Goal: Task Accomplishment & Management: Use online tool/utility

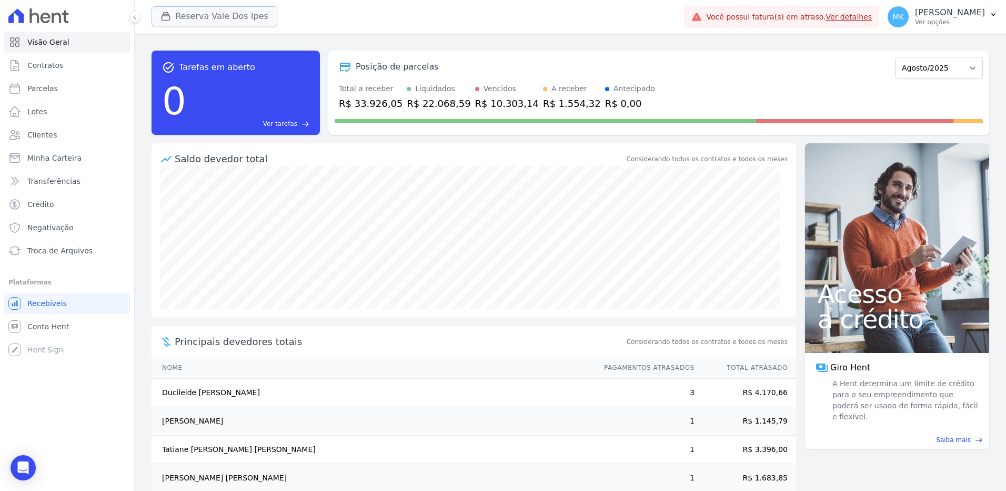
click at [207, 17] on button "Reserva Vale Dos Ipes" at bounding box center [215, 16] width 126 height 20
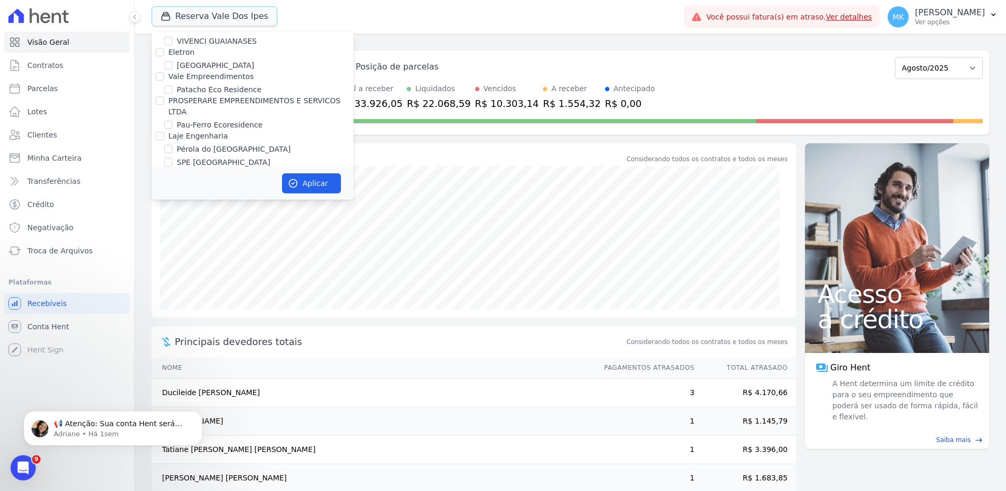
scroll to position [4689, 0]
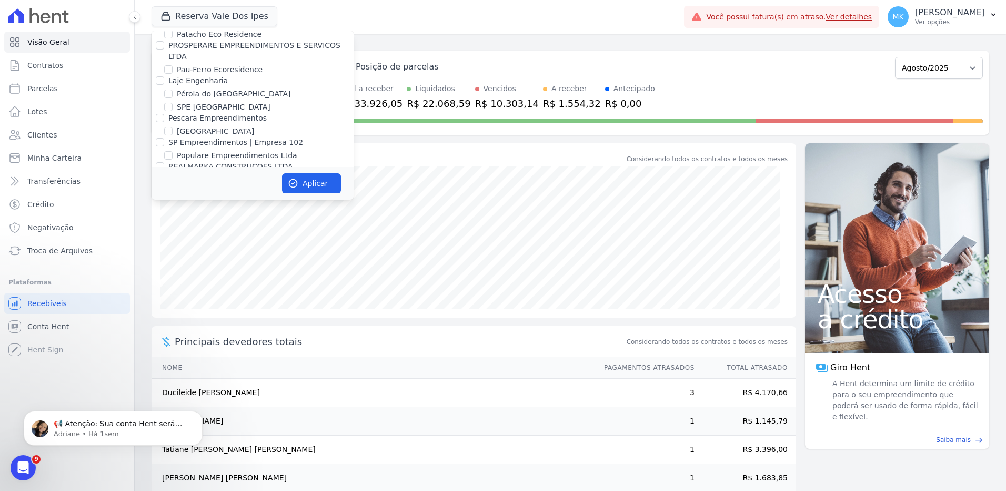
click at [159, 237] on input "Reserva Vale dos Ipes Empreendimento" at bounding box center [160, 241] width 8 height 8
checkbox input "false"
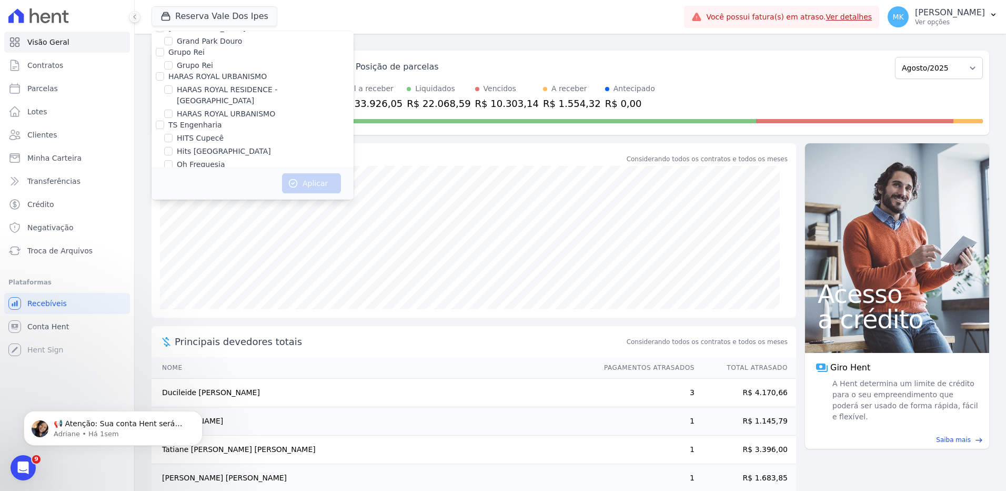
scroll to position [2989, 0]
click at [168, 113] on input "HARAS ROYAL RESIDENCE - [GEOGRAPHIC_DATA]" at bounding box center [168, 117] width 8 height 8
checkbox input "true"
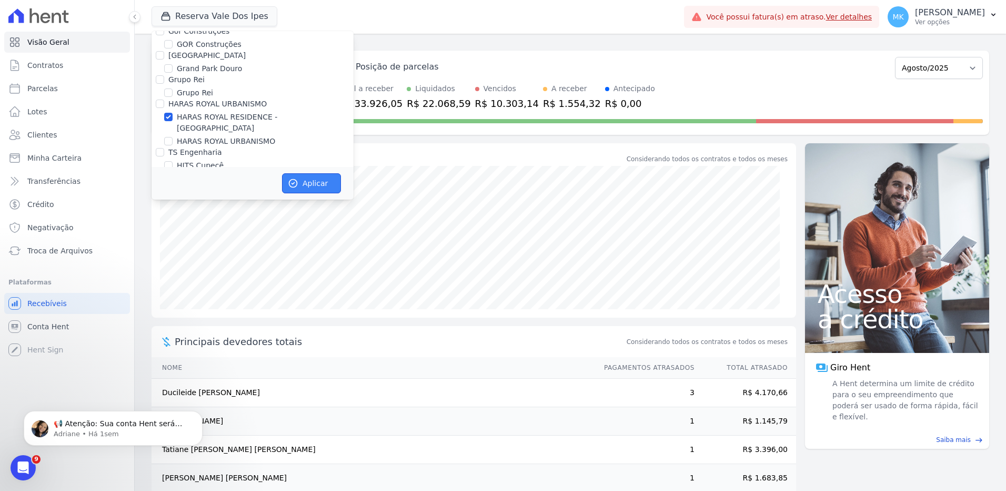
click at [326, 183] on button "Aplicar" at bounding box center [311, 183] width 59 height 20
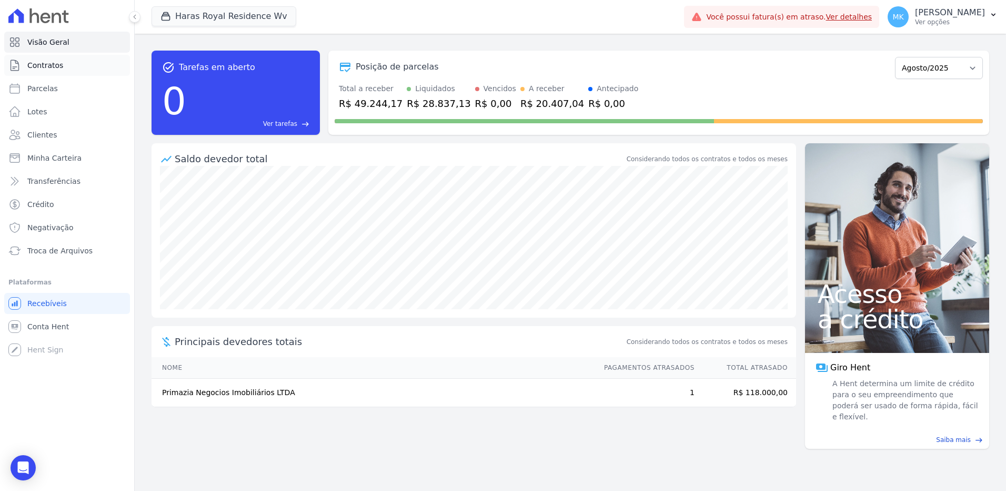
click at [44, 65] on span "Contratos" at bounding box center [45, 65] width 36 height 11
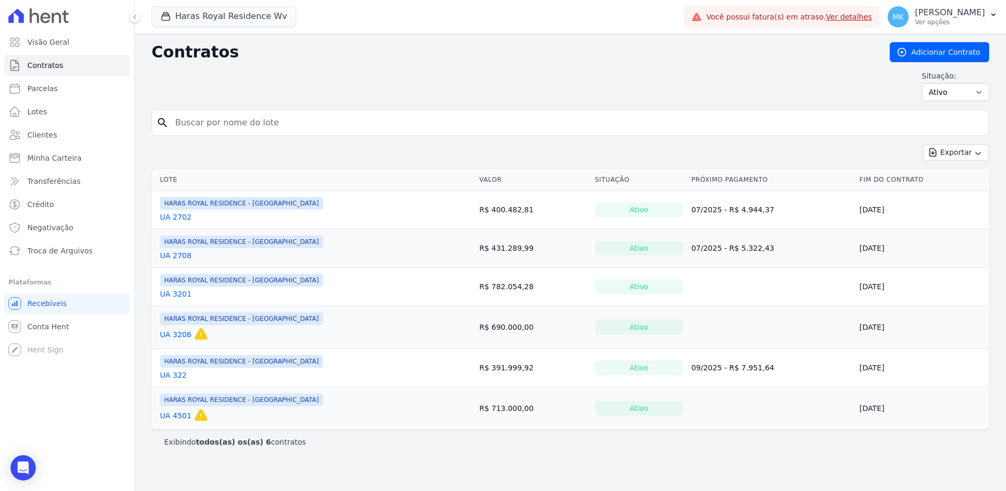
click at [178, 215] on link "UA 2702" at bounding box center [176, 217] width 32 height 11
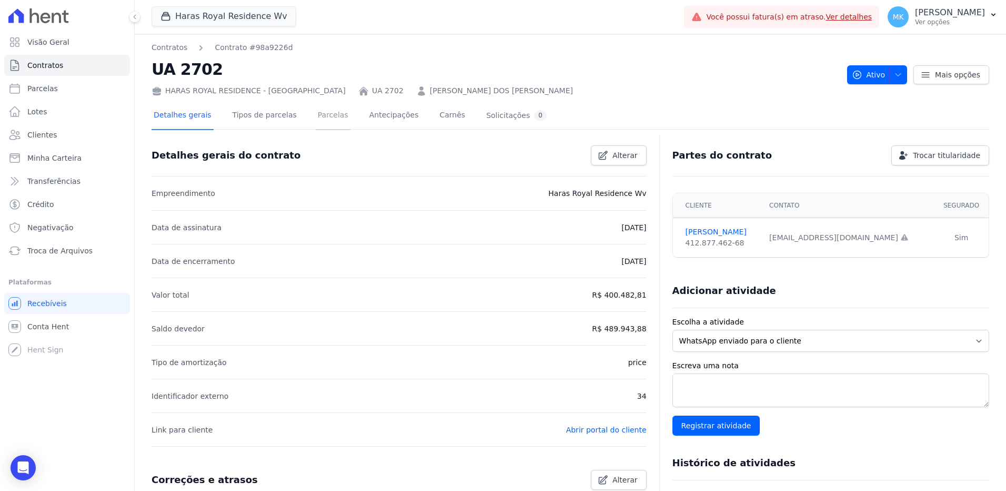
click at [318, 111] on link "Parcelas" at bounding box center [333, 116] width 35 height 28
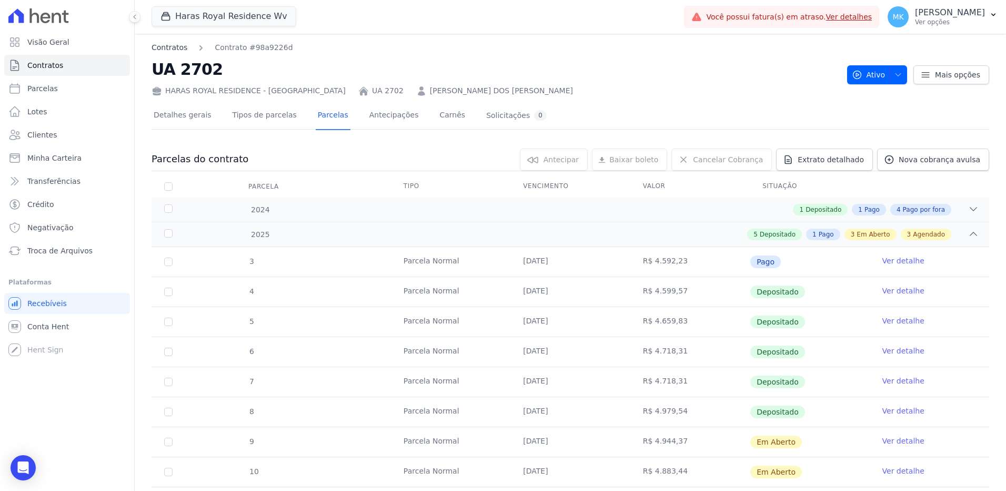
click at [180, 47] on link "Contratos" at bounding box center [170, 47] width 36 height 11
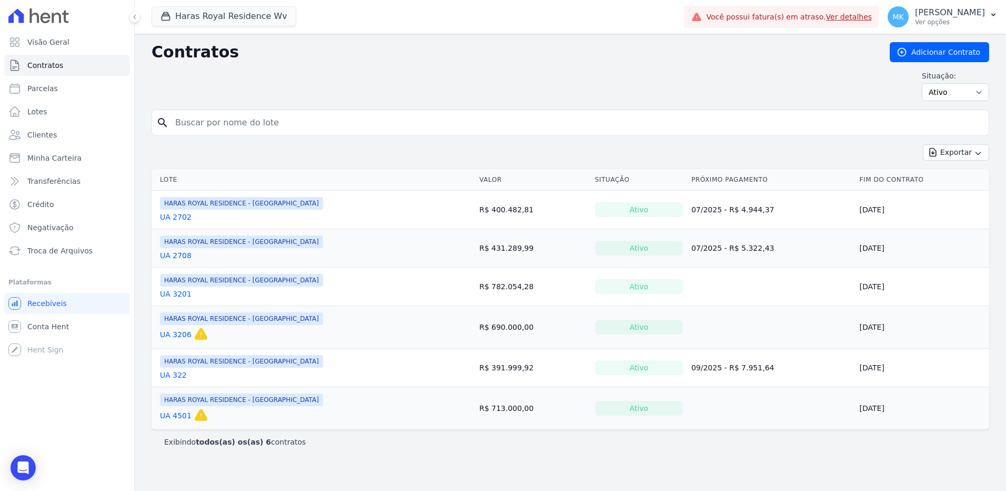
click at [173, 259] on link "UA 2708" at bounding box center [176, 255] width 32 height 11
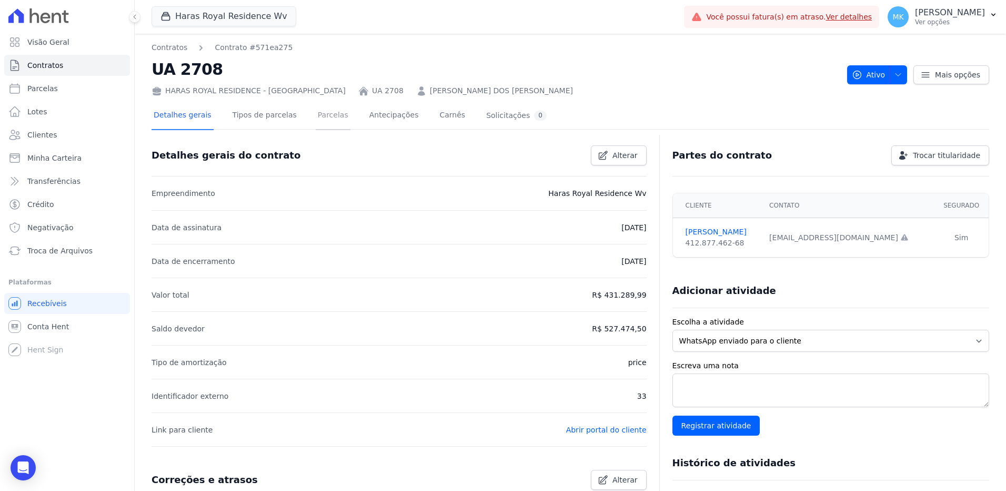
click at [317, 117] on link "Parcelas" at bounding box center [333, 116] width 35 height 28
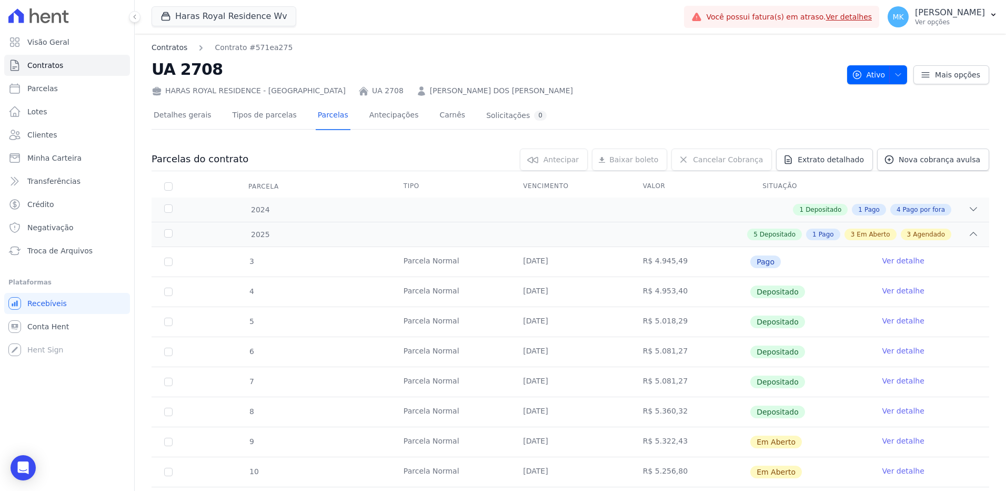
click at [177, 49] on link "Contratos" at bounding box center [170, 47] width 36 height 11
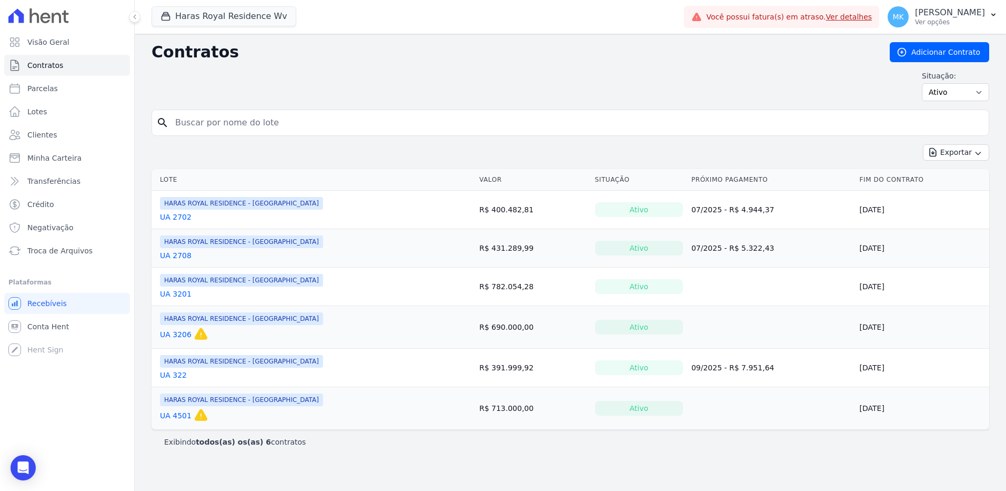
click at [182, 296] on link "UA 3201" at bounding box center [176, 293] width 32 height 11
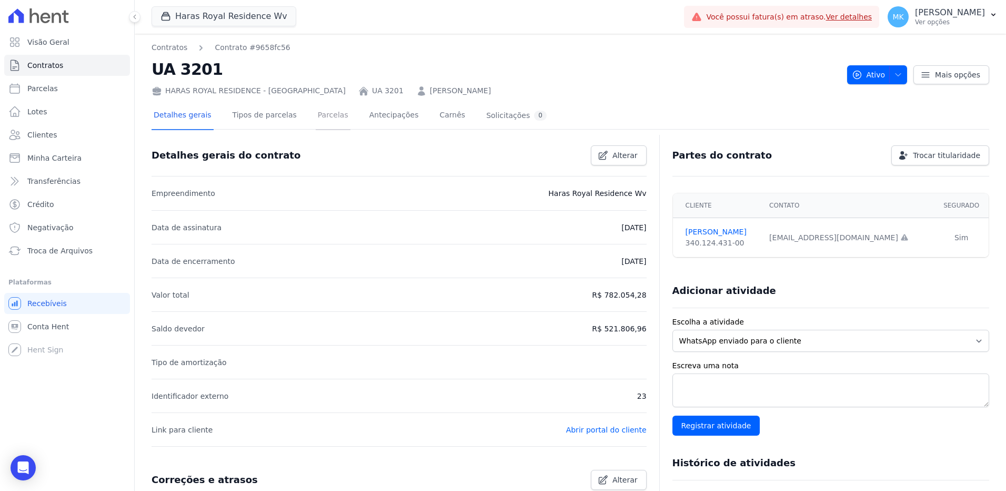
click at [323, 116] on link "Parcelas" at bounding box center [333, 116] width 35 height 28
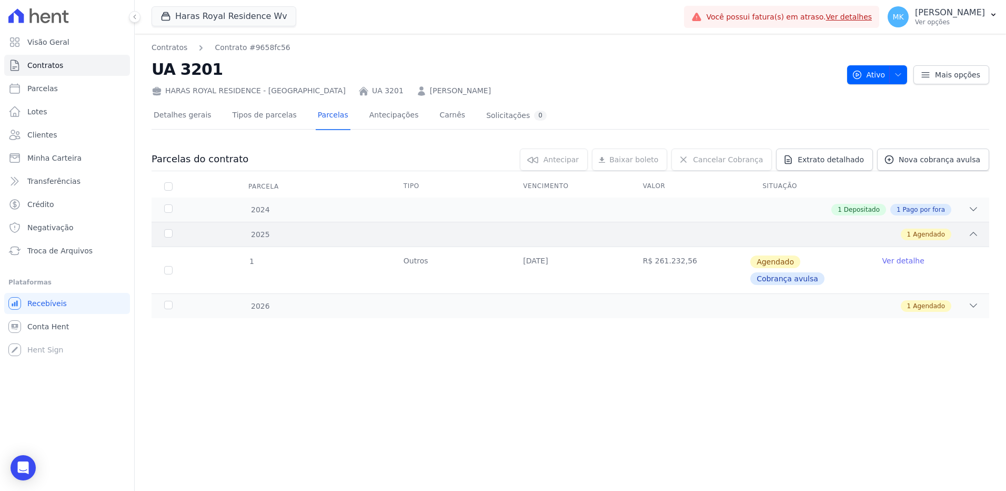
click at [262, 233] on div "1 Agendado" at bounding box center [611, 234] width 735 height 12
click at [239, 116] on link "Tipos de parcelas" at bounding box center [265, 116] width 68 height 28
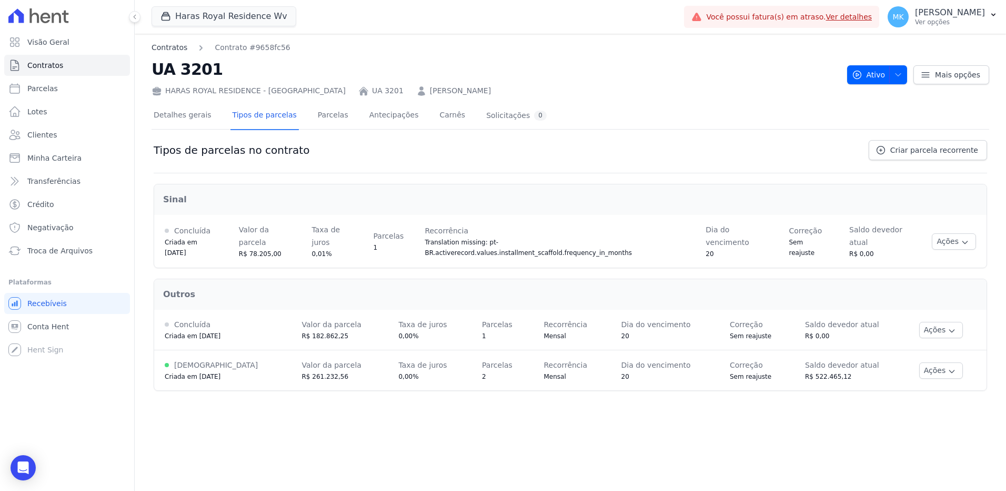
click at [175, 50] on link "Contratos" at bounding box center [170, 47] width 36 height 11
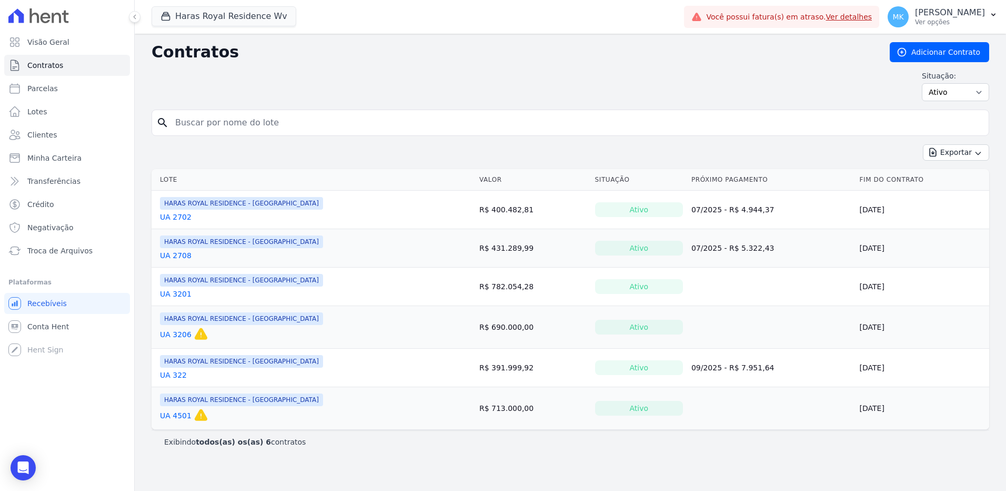
click at [178, 375] on link "UA 322" at bounding box center [173, 374] width 27 height 11
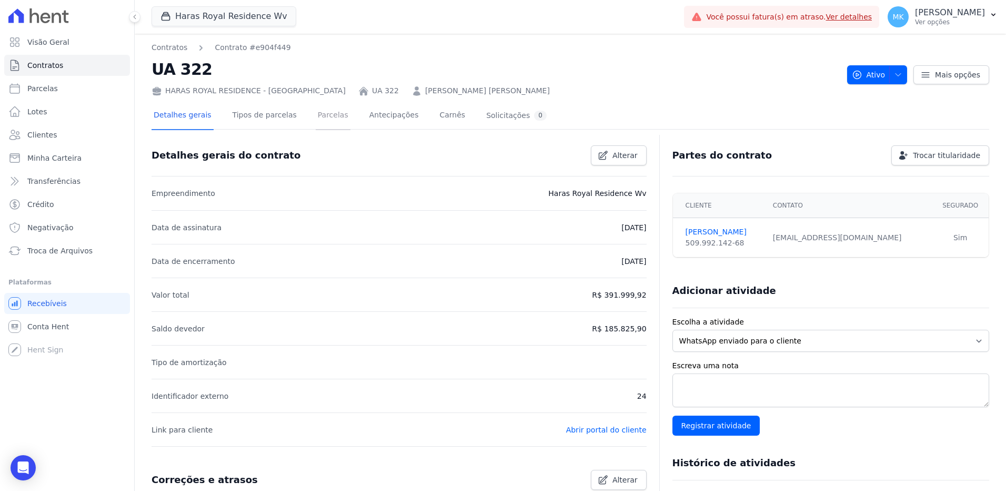
click at [316, 112] on link "Parcelas" at bounding box center [333, 116] width 35 height 28
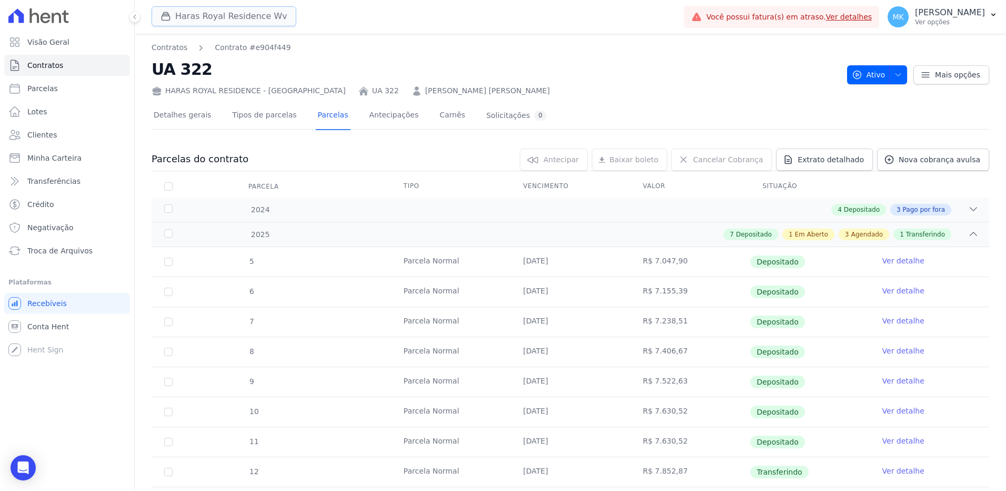
click at [256, 11] on button "Haras Royal Residence Wv" at bounding box center [224, 16] width 145 height 20
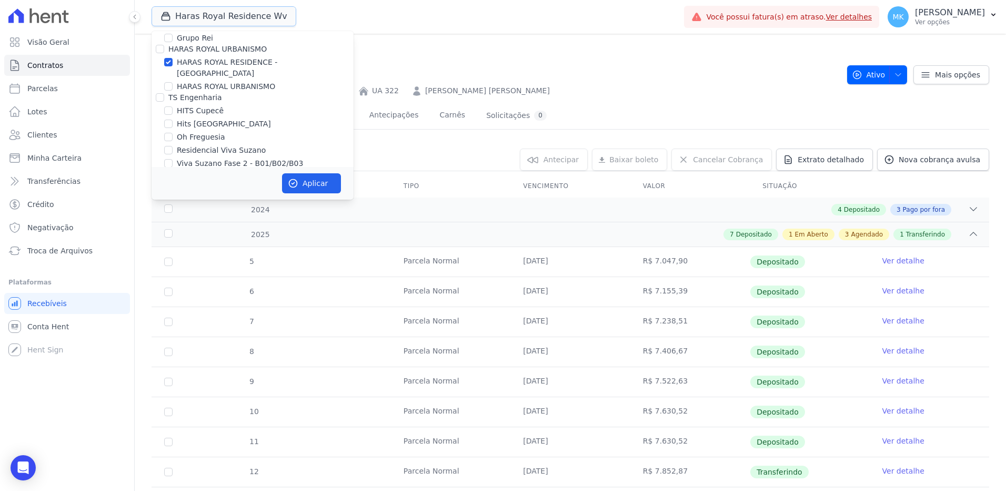
scroll to position [2934, 0]
click at [180, 166] on label "HARAS ROYAL RESIDENCE - [GEOGRAPHIC_DATA]" at bounding box center [265, 177] width 177 height 22
click at [173, 167] on input "HARAS ROYAL RESIDENCE - [GEOGRAPHIC_DATA]" at bounding box center [168, 171] width 8 height 8
checkbox input "false"
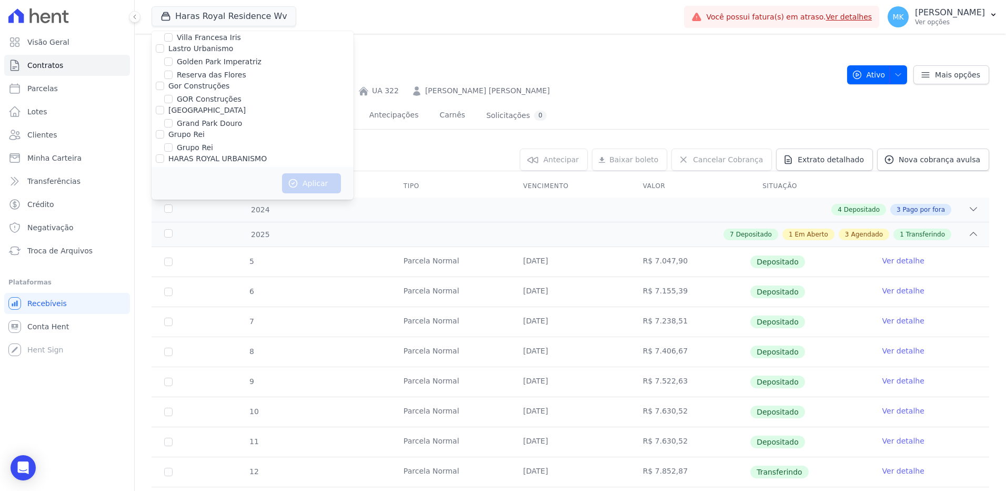
click at [168, 192] on input "HARAS ROYAL URBANISMO" at bounding box center [168, 196] width 8 height 8
checkbox input "true"
click at [317, 184] on button "Aplicar" at bounding box center [311, 183] width 59 height 20
click at [494, 43] on nav "Contratos Contrato #e904f449" at bounding box center [495, 47] width 687 height 11
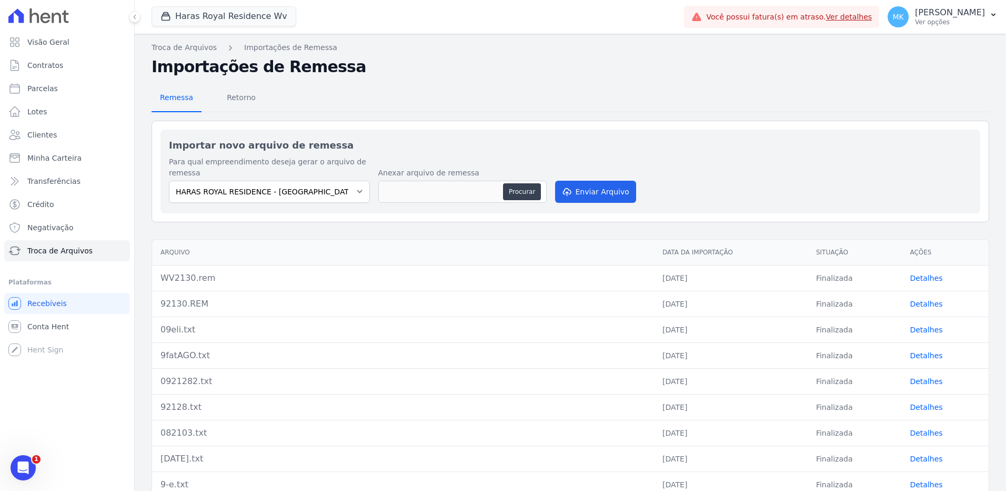
click at [175, 97] on span "Remessa" at bounding box center [177, 97] width 46 height 21
click at [524, 194] on button "Procurar" at bounding box center [522, 191] width 38 height 17
type input "WVfat09.rem"
click at [582, 191] on button "Enviar Arquivo" at bounding box center [595, 192] width 81 height 22
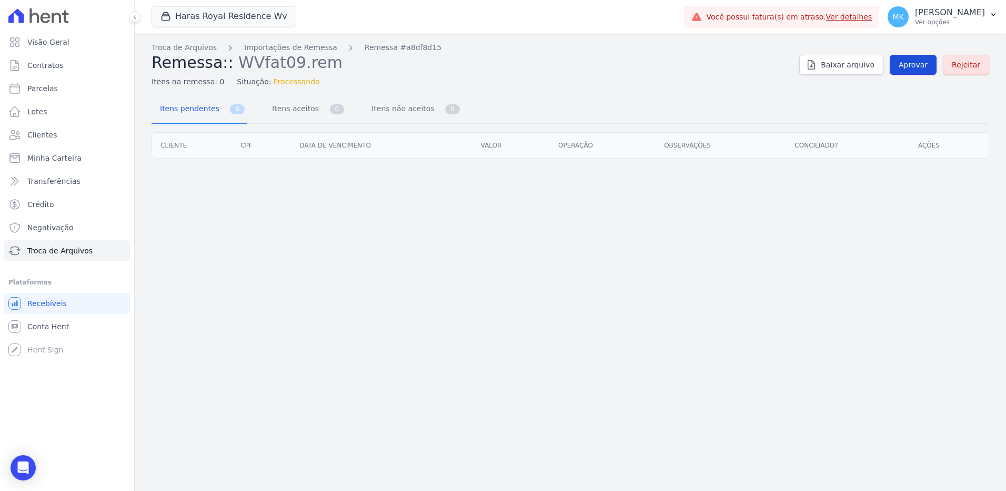
click at [912, 66] on span "Aprovar" at bounding box center [913, 64] width 29 height 11
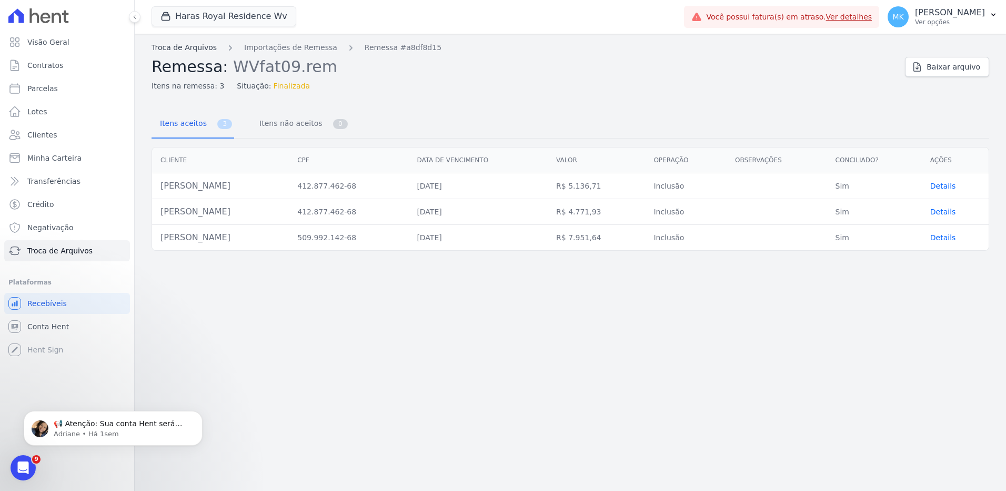
click at [196, 49] on link "Troca de Arquivos" at bounding box center [184, 47] width 65 height 11
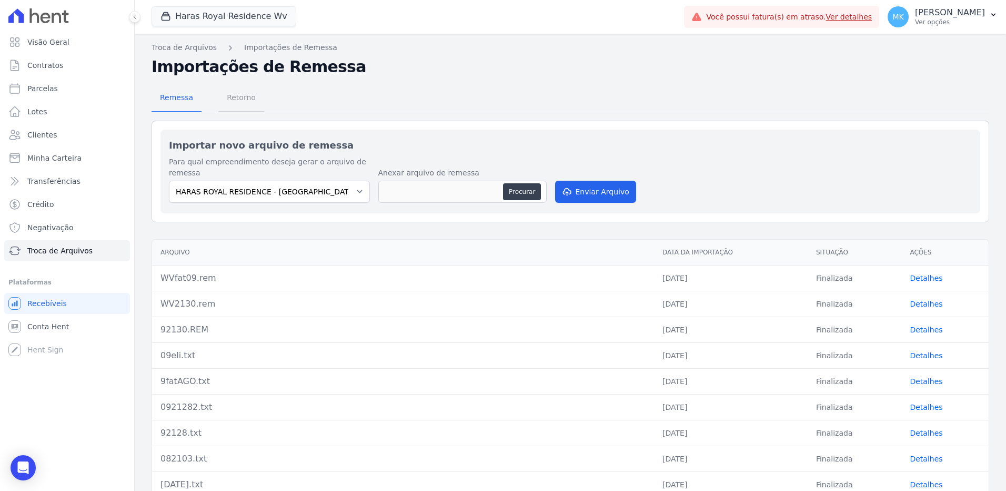
click at [235, 94] on span "Retorno" at bounding box center [242, 97] width 42 height 21
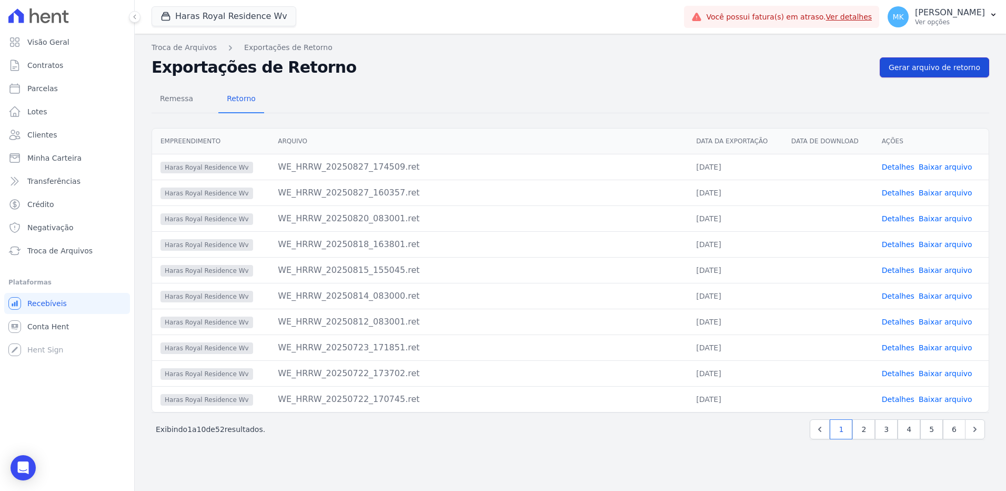
click at [915, 64] on span "Gerar arquivo de retorno" at bounding box center [935, 67] width 92 height 11
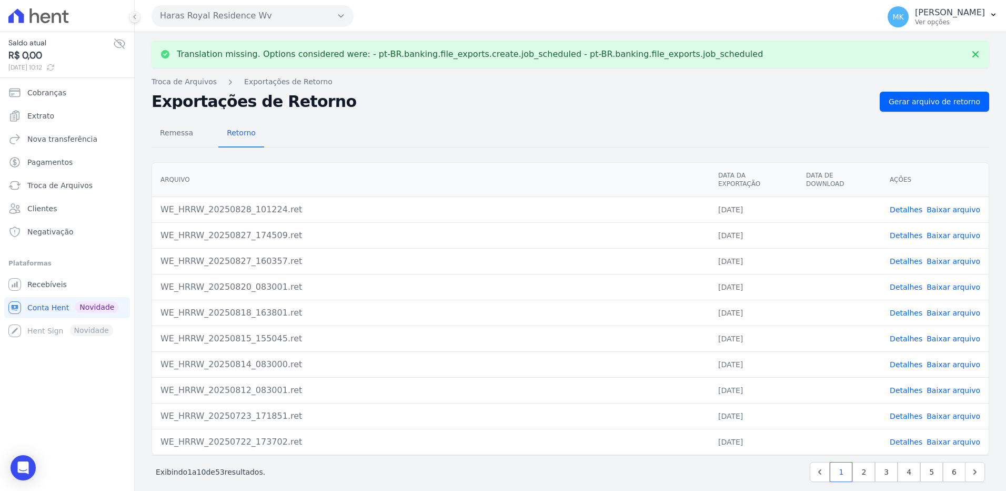
click at [935, 205] on link "Baixar arquivo" at bounding box center [954, 209] width 54 height 8
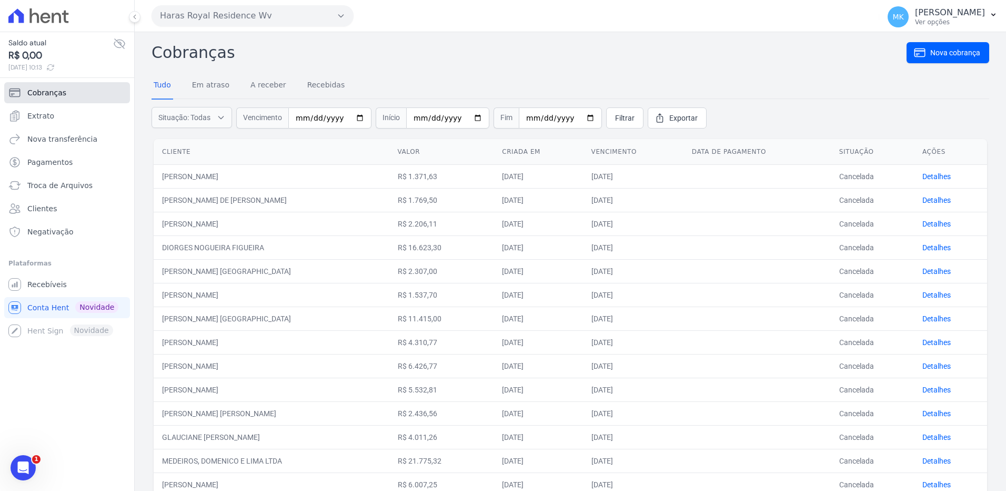
click at [48, 95] on span "Cobranças" at bounding box center [46, 92] width 39 height 11
click at [52, 115] on link "Extrato" at bounding box center [67, 115] width 126 height 21
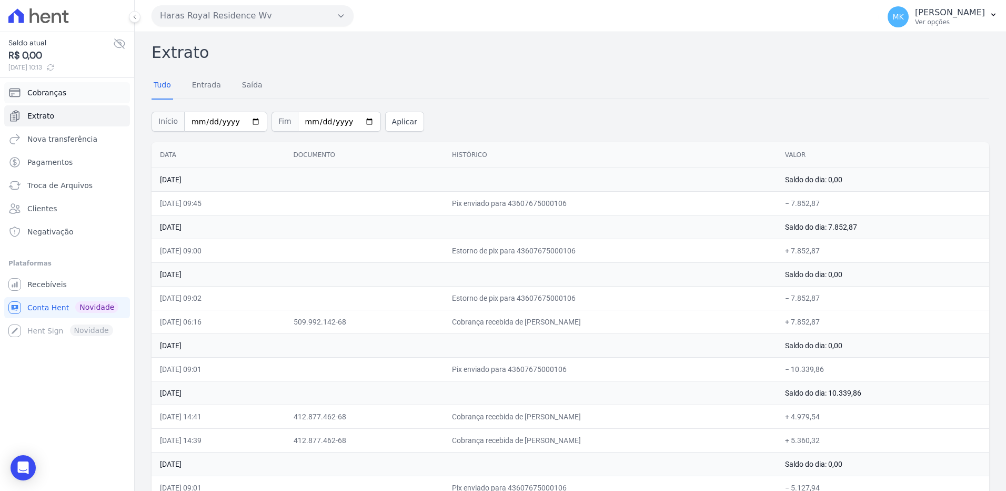
drag, startPoint x: 51, startPoint y: 109, endPoint x: 55, endPoint y: 94, distance: 16.2
click at [55, 94] on span "Cobranças" at bounding box center [46, 92] width 39 height 11
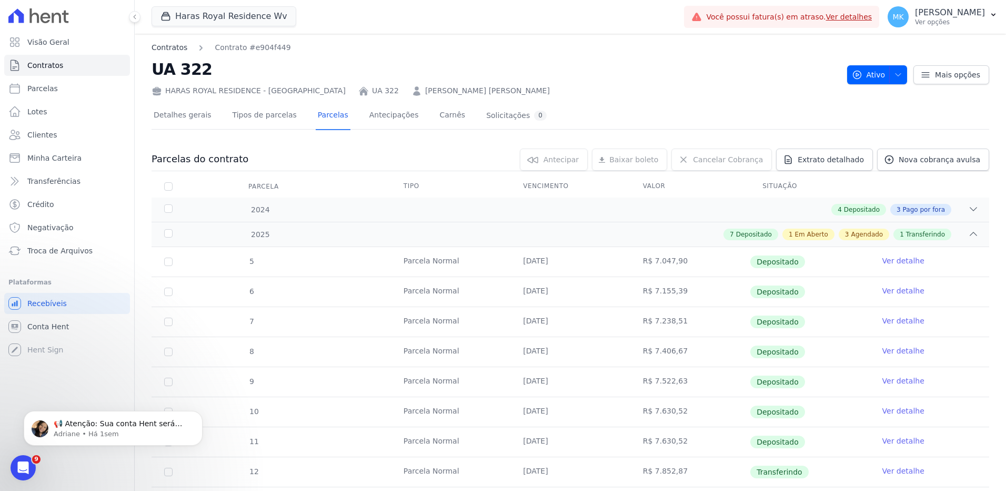
click at [174, 47] on link "Contratos" at bounding box center [170, 47] width 36 height 11
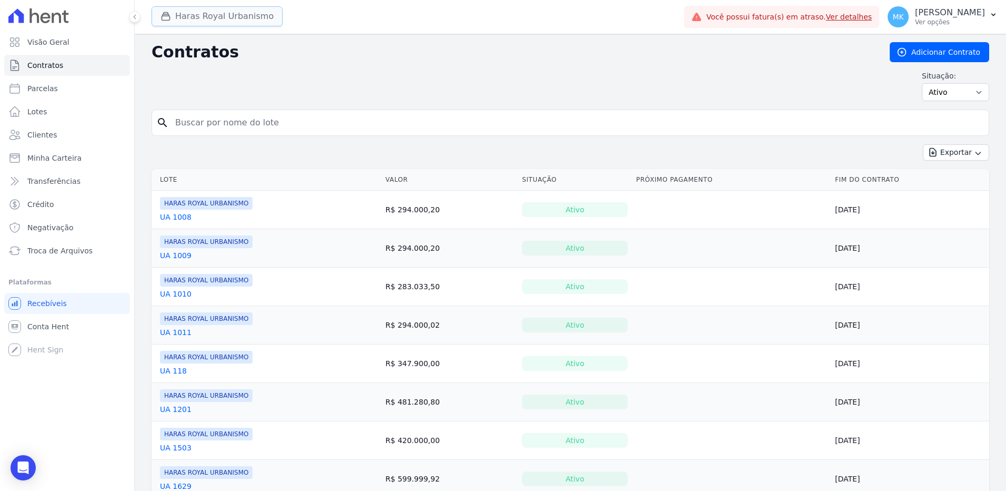
click at [196, 15] on button "Haras Royal Urbanismo" at bounding box center [217, 16] width 131 height 20
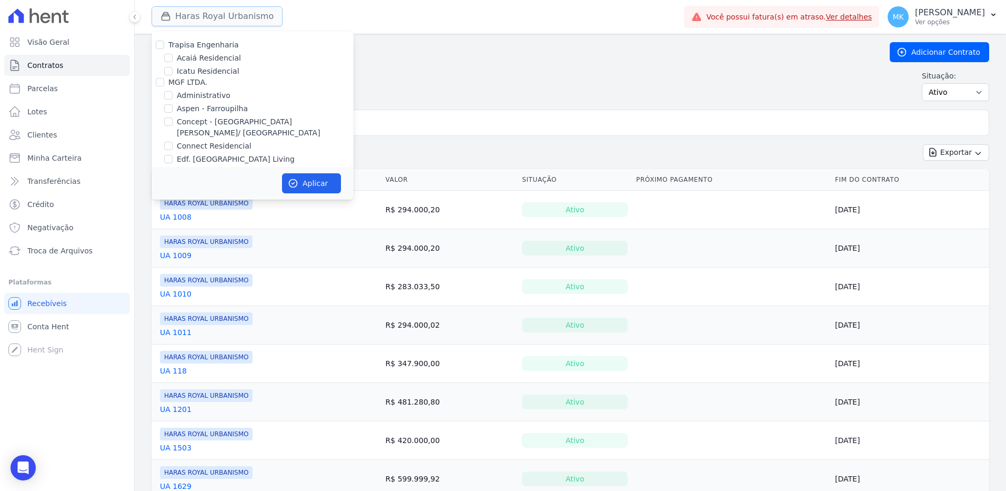
click at [196, 15] on button "Haras Royal Urbanismo" at bounding box center [217, 16] width 131 height 20
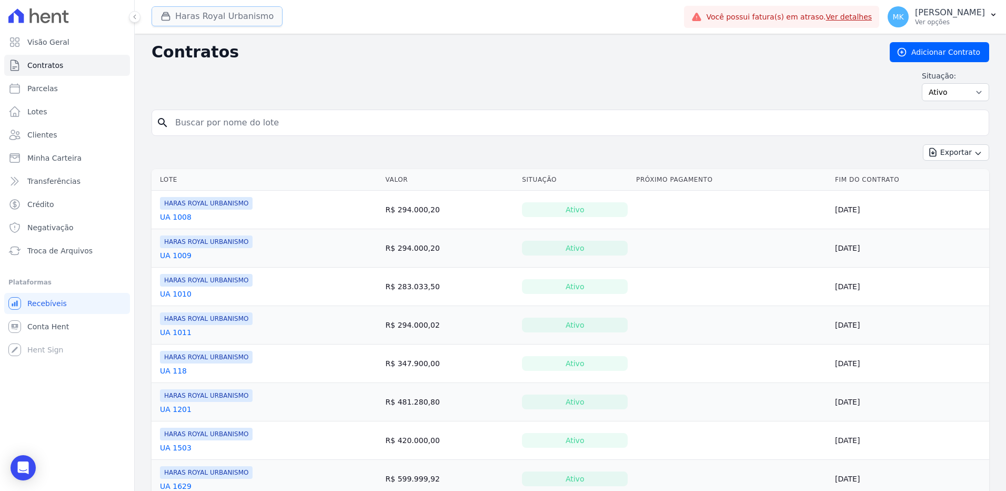
click at [196, 15] on button "Haras Royal Urbanismo" at bounding box center [217, 16] width 131 height 20
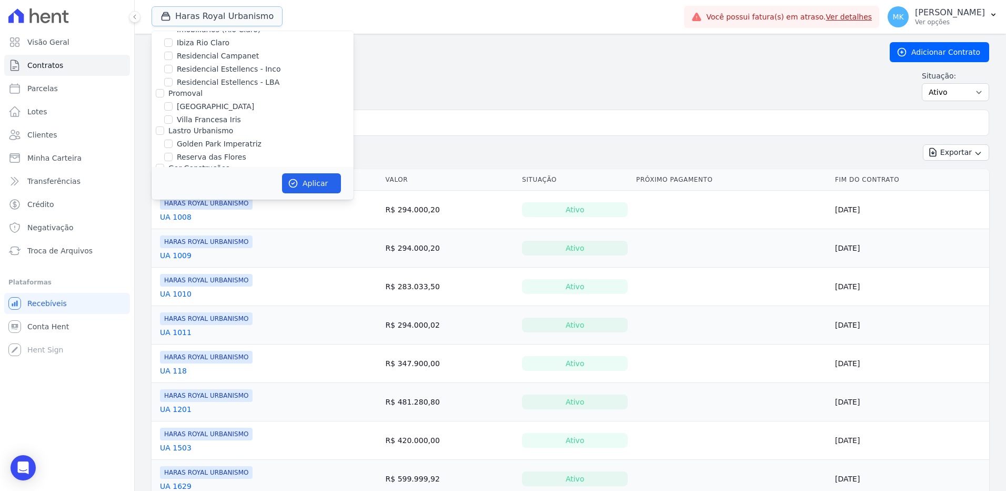
scroll to position [2934, 0]
click at [461, 74] on div "Situação: Ativo Todos Pausado Distratado Rascunho Expirado Encerrado" at bounding box center [571, 86] width 838 height 31
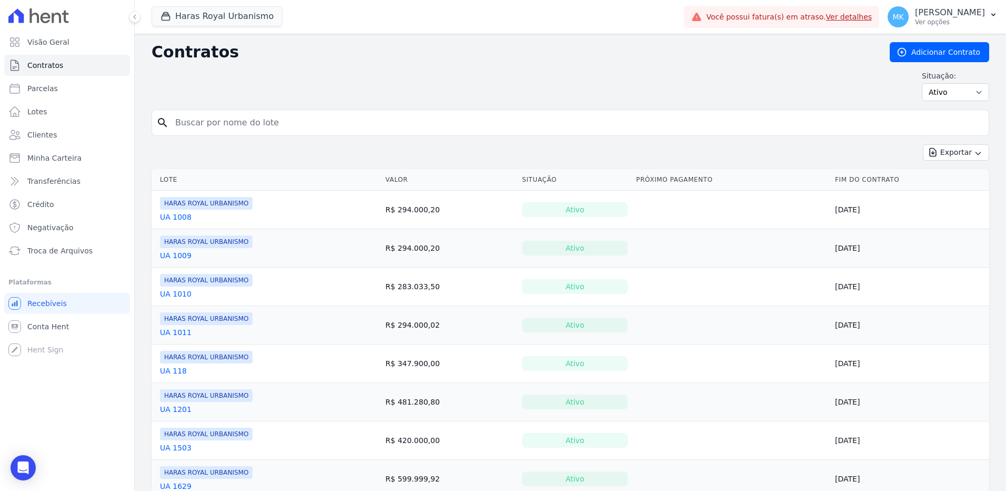
click at [181, 252] on link "UA 1009" at bounding box center [176, 255] width 32 height 11
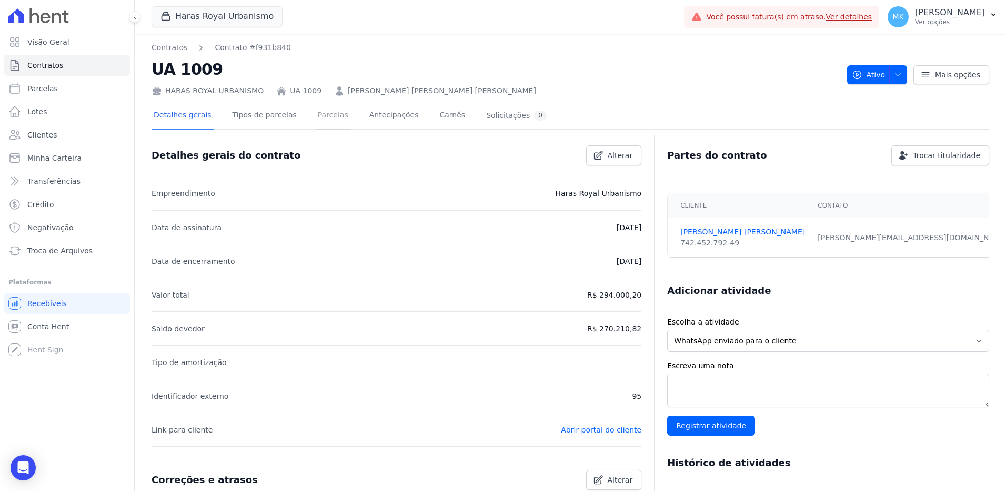
click at [316, 114] on link "Parcelas" at bounding box center [333, 116] width 35 height 28
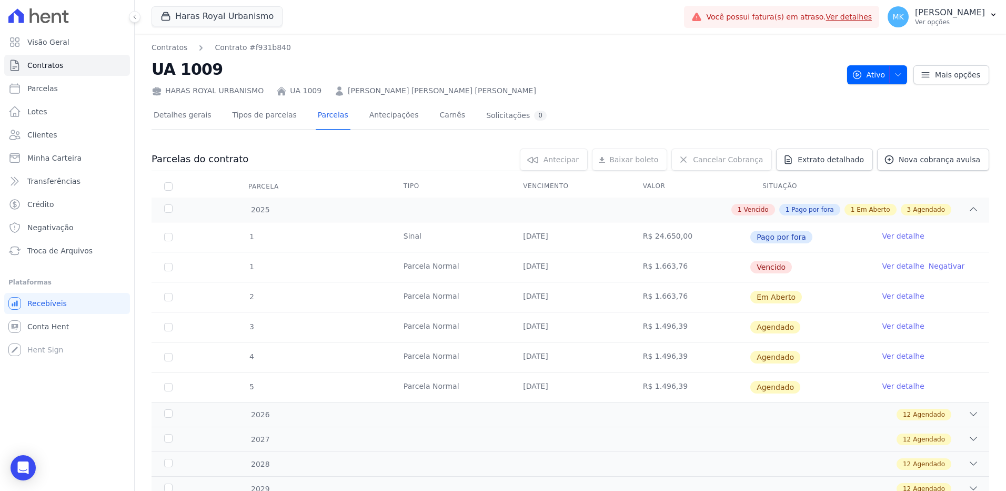
click at [892, 296] on link "Ver detalhe" at bounding box center [904, 296] width 42 height 11
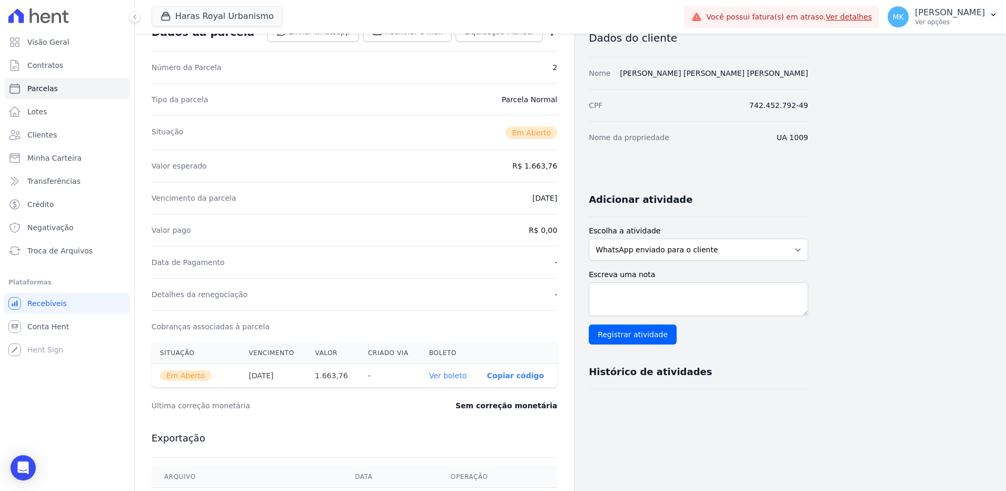
scroll to position [211, 0]
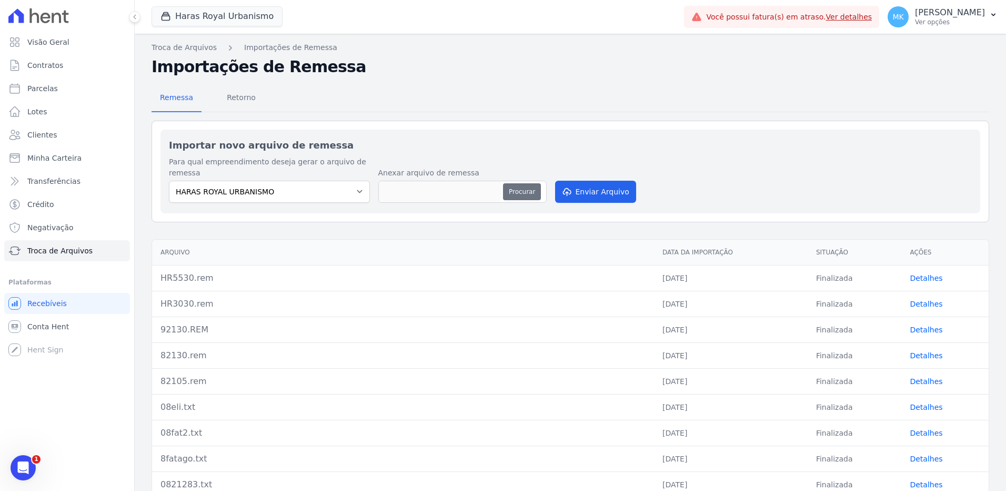
click at [516, 191] on button "Procurar" at bounding box center [522, 191] width 38 height 17
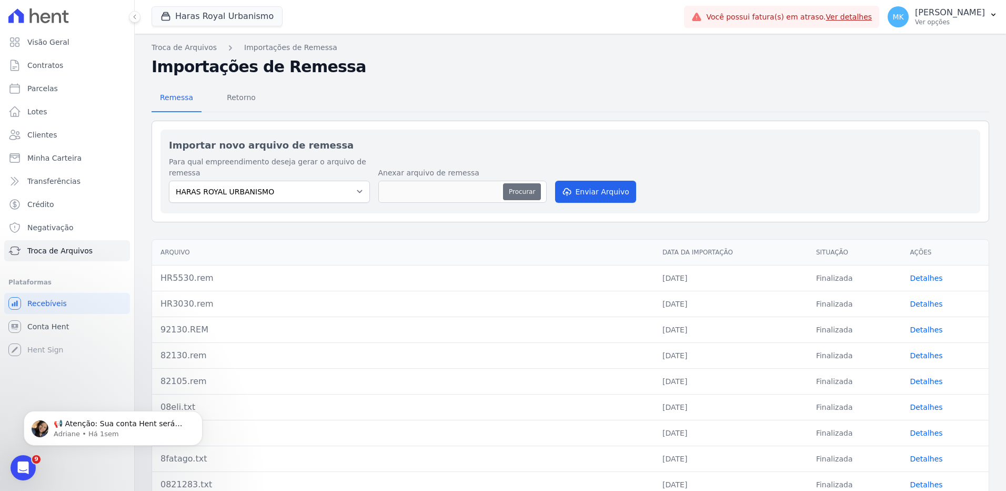
type input "HRfat09.rem"
click at [594, 189] on button "Enviar Arquivo" at bounding box center [595, 192] width 81 height 22
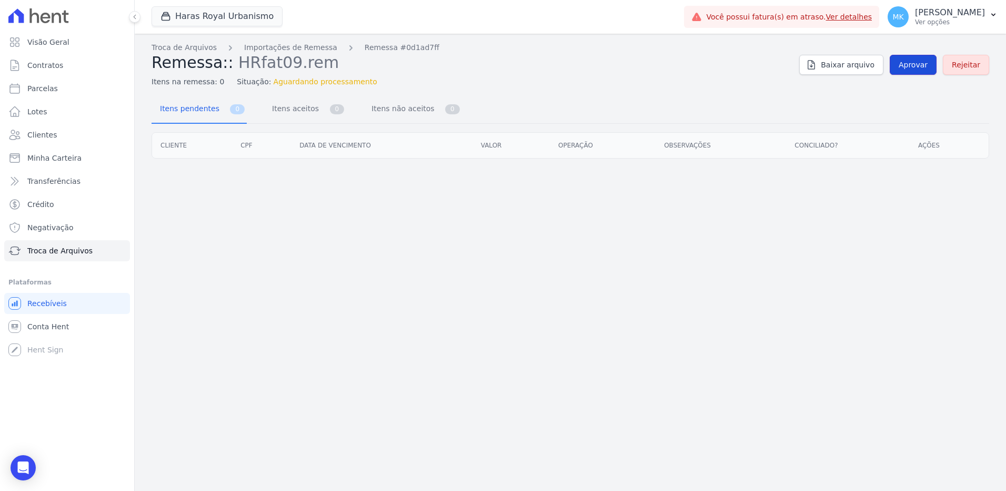
click at [913, 65] on span "Aprovar" at bounding box center [913, 64] width 29 height 11
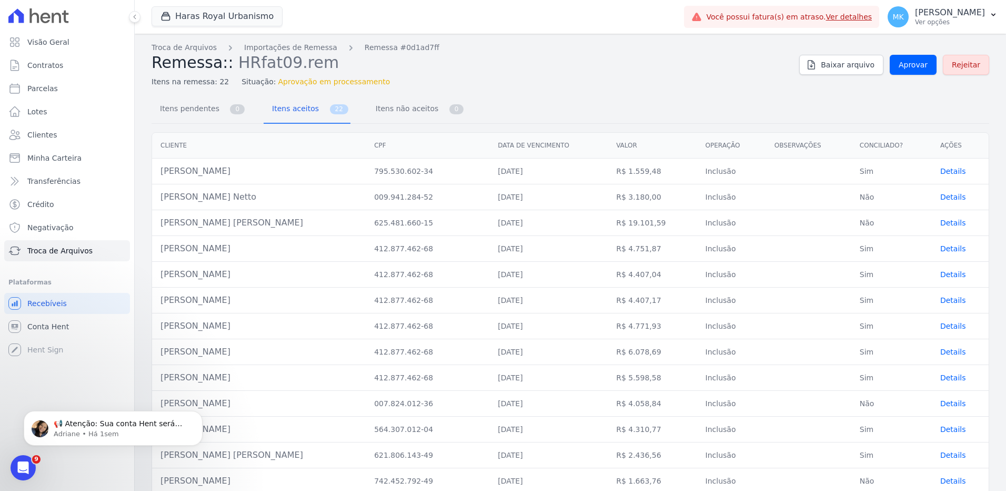
click at [393, 79] on div "Itens na remessa: 22 Situação: Aprovação em processamento" at bounding box center [471, 79] width 639 height 15
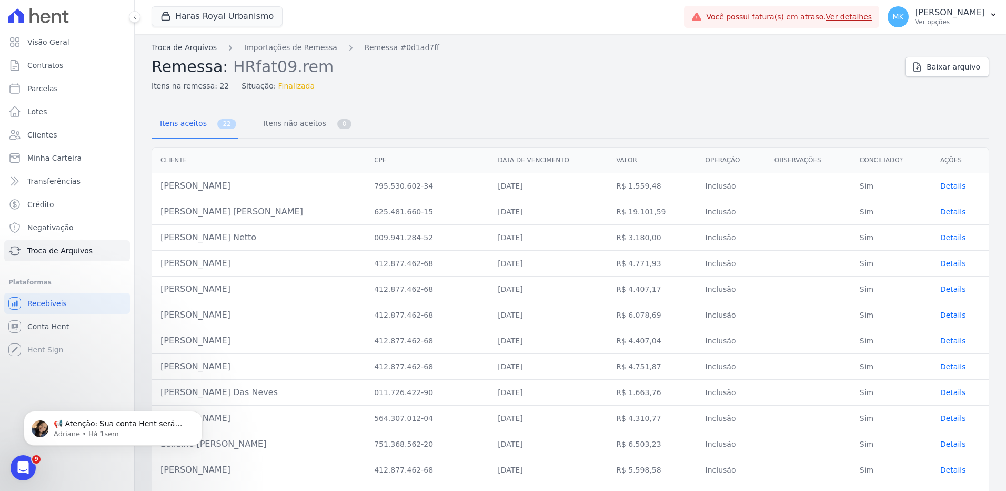
click at [186, 49] on link "Troca de Arquivos" at bounding box center [184, 47] width 65 height 11
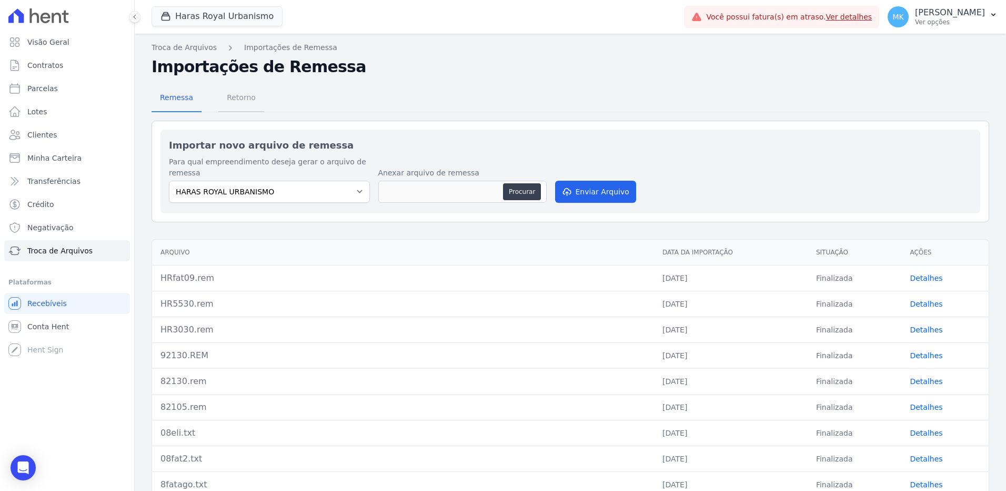
click at [238, 95] on span "Retorno" at bounding box center [242, 97] width 42 height 21
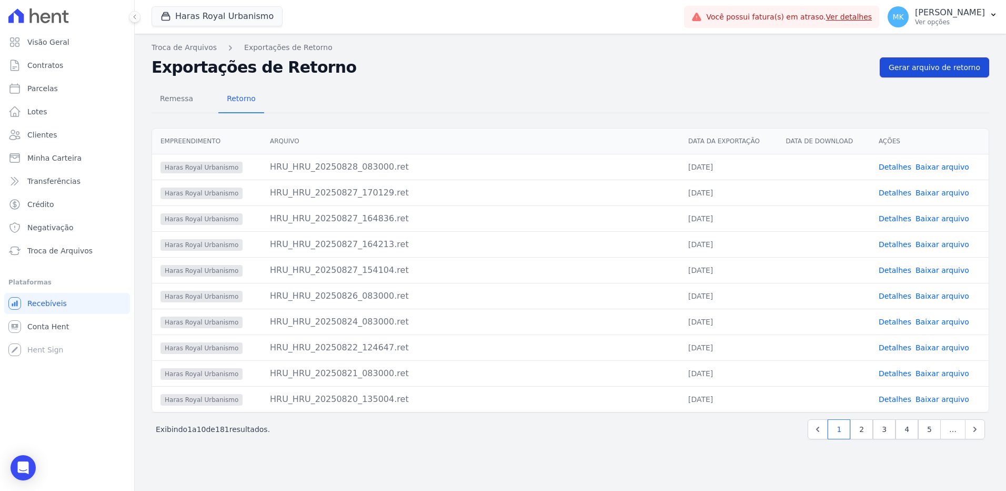
click at [917, 68] on span "Gerar arquivo de retorno" at bounding box center [935, 67] width 92 height 11
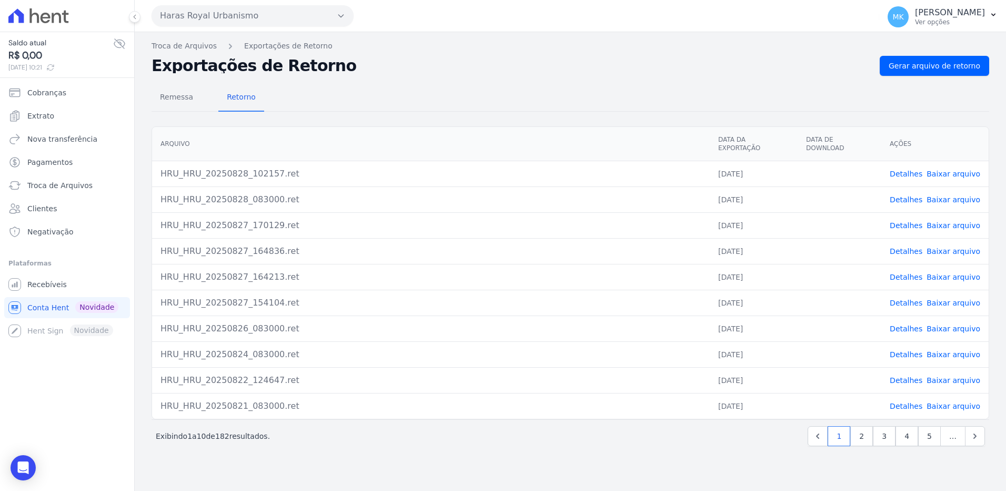
click at [908, 195] on link "Detalhes" at bounding box center [906, 199] width 33 height 8
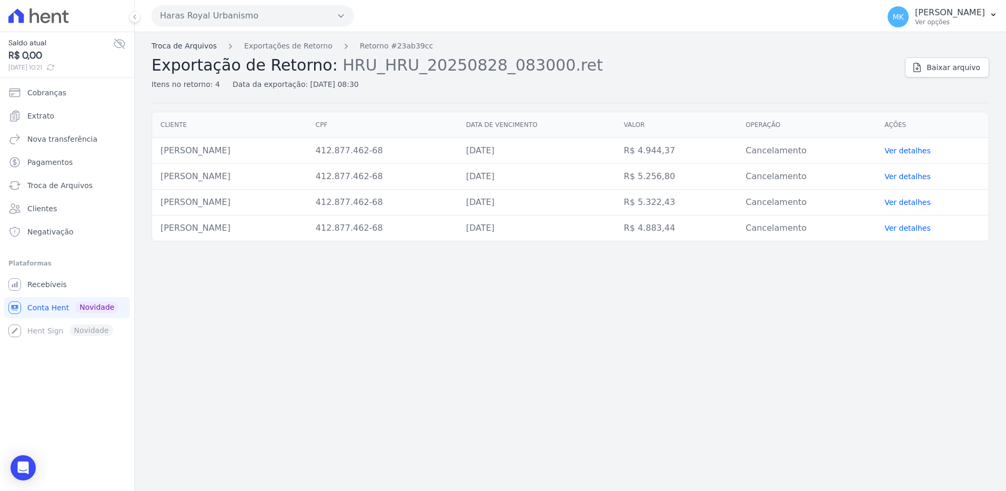
click at [197, 47] on link "Troca de Arquivos" at bounding box center [184, 46] width 65 height 11
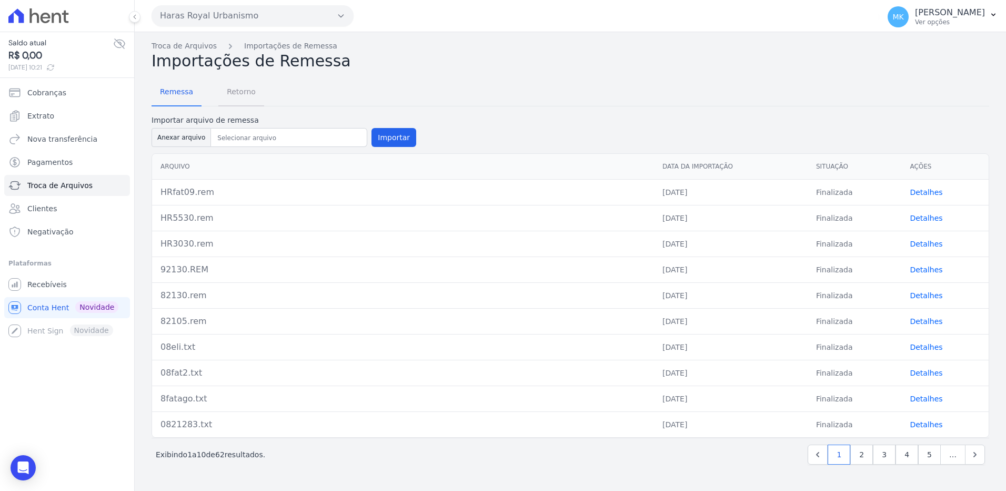
click at [240, 91] on span "Retorno" at bounding box center [242, 91] width 42 height 21
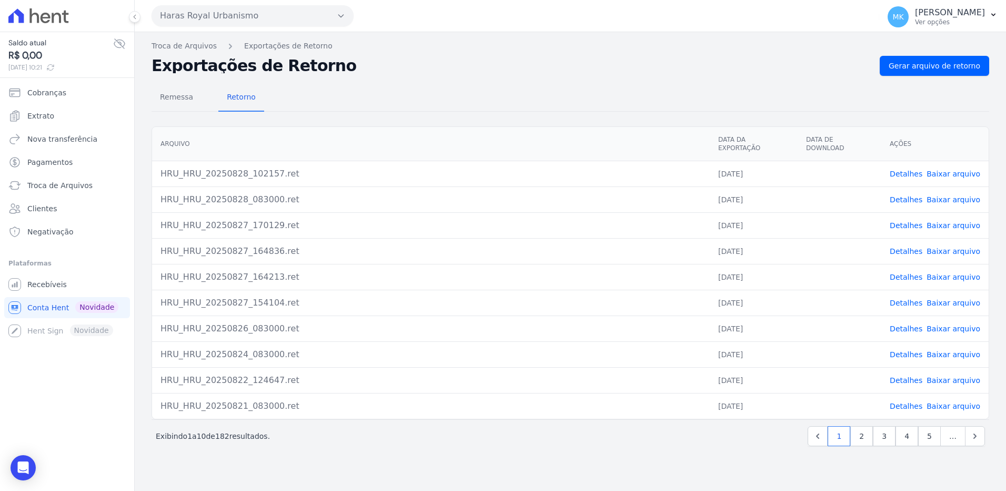
click at [942, 169] on link "Baixar arquivo" at bounding box center [954, 173] width 54 height 8
